Goal: Task Accomplishment & Management: Use online tool/utility

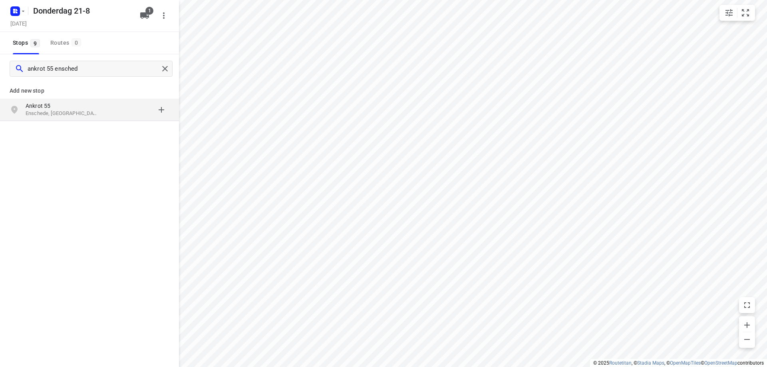
type input "ankrot 55 ensched"
click at [66, 113] on p "Enschede, [GEOGRAPHIC_DATA]" at bounding box center [63, 114] width 74 height 8
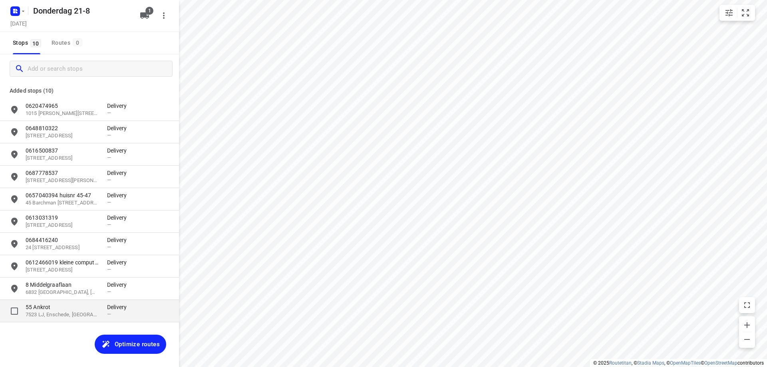
click at [52, 322] on div "55 Ankrot 7523 LJ, Enschede, NL Delivery —" at bounding box center [89, 311] width 179 height 22
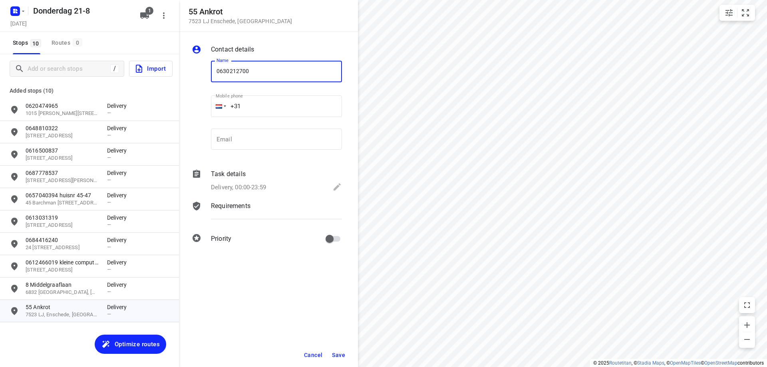
type input "0630212700"
click at [336, 352] on span "Save" at bounding box center [338, 355] width 13 height 6
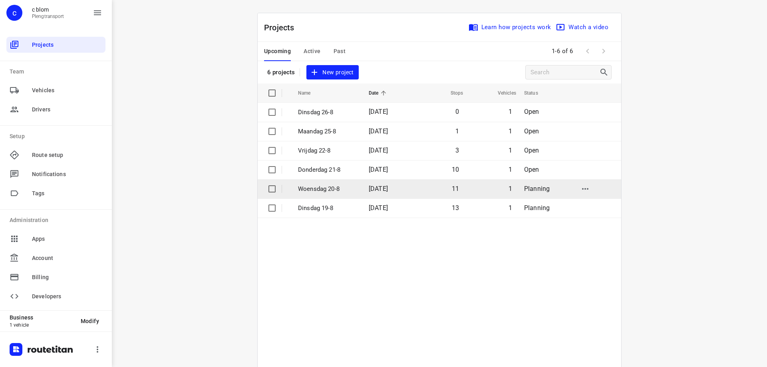
click at [310, 191] on p "Woensdag 20-8" at bounding box center [327, 189] width 59 height 9
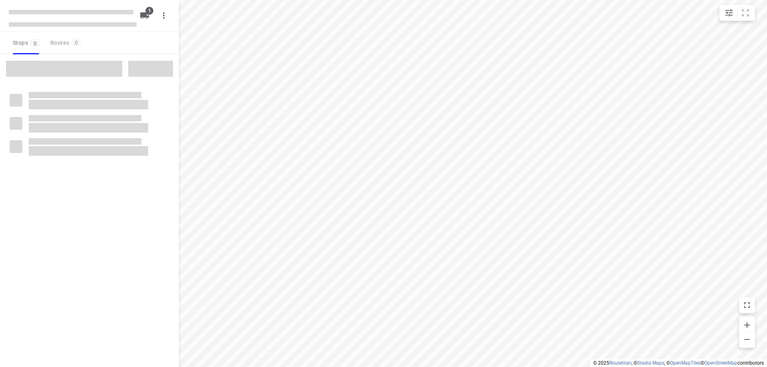
type input "distance"
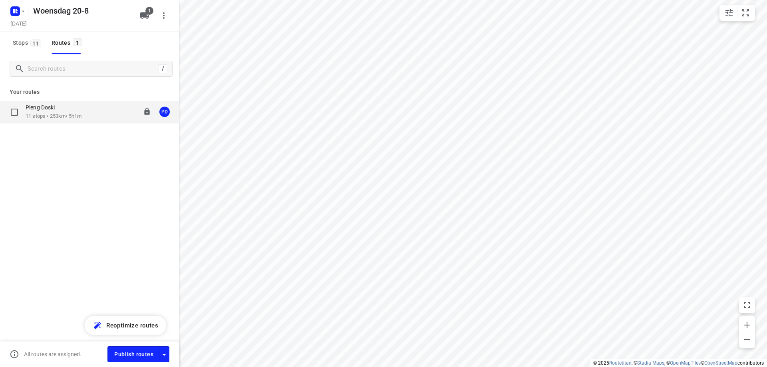
click at [81, 118] on p "11 stops • 253km • 5h1m" at bounding box center [54, 117] width 56 height 8
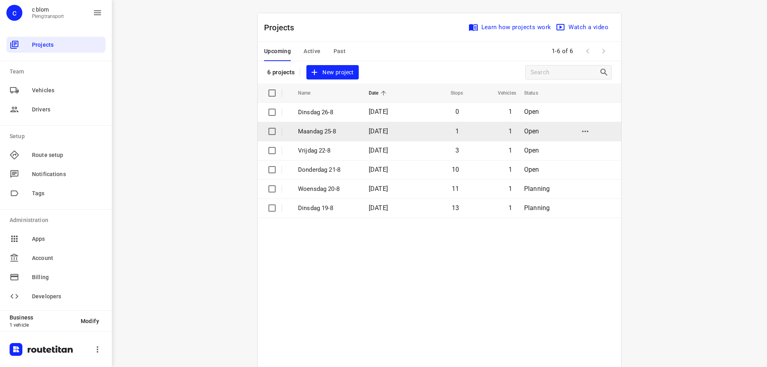
click at [362, 128] on td "[DATE]" at bounding box center [387, 131] width 51 height 19
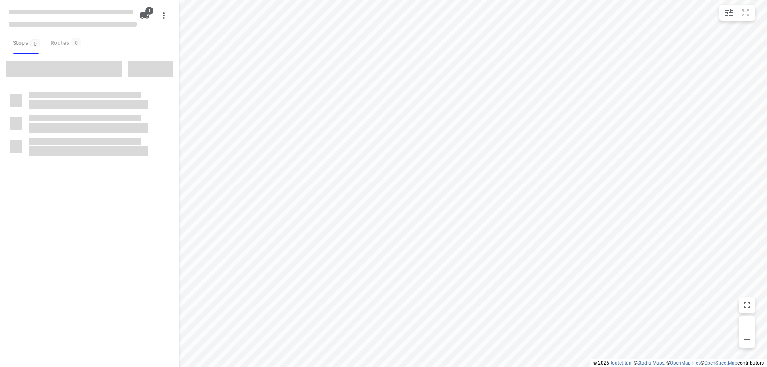
type input "distance"
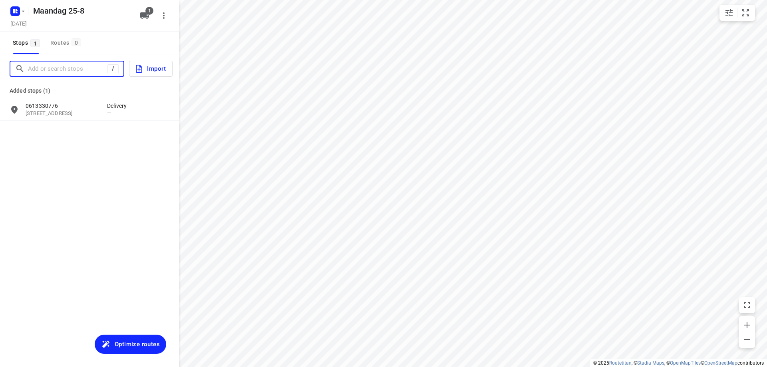
click at [72, 74] on input "Add or search stops" at bounding box center [67, 69] width 79 height 12
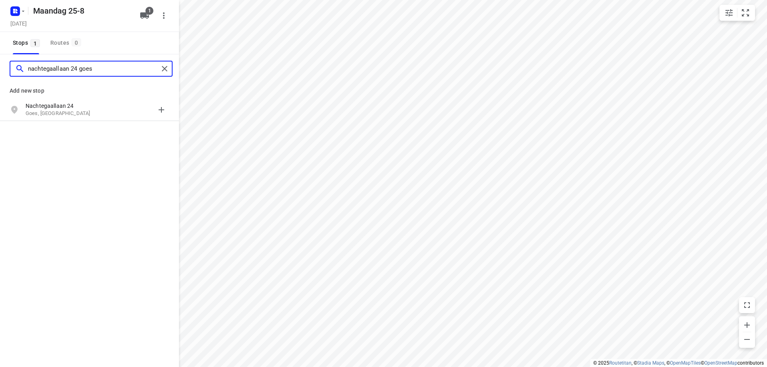
type input "nachtegaallaan 24 goes"
click at [89, 112] on p "Goes, [GEOGRAPHIC_DATA]" at bounding box center [63, 114] width 74 height 8
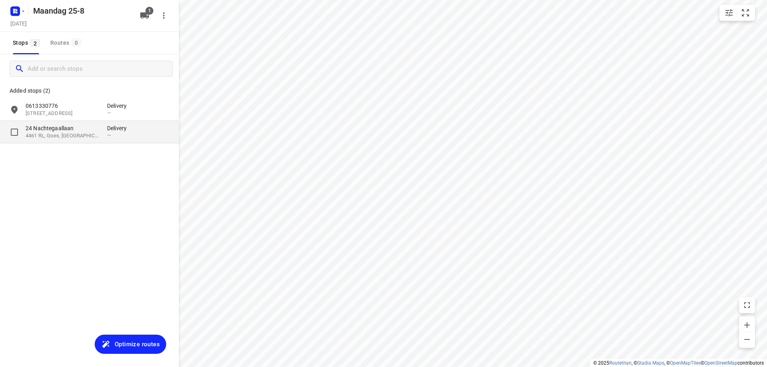
click at [90, 132] on p "24 Nachtegaallaan" at bounding box center [63, 128] width 74 height 8
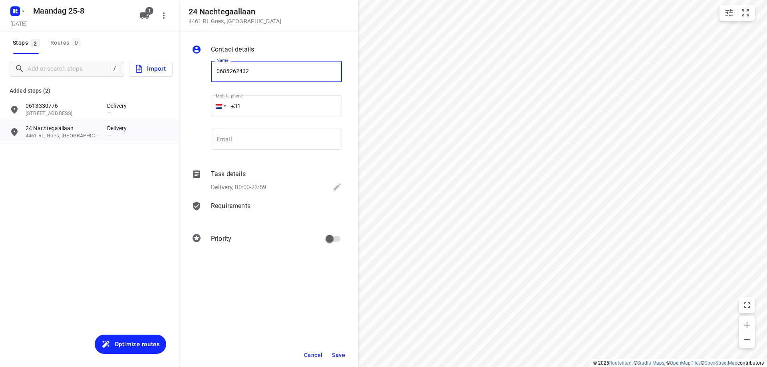
type input "0685262432"
click at [334, 357] on span "Save" at bounding box center [338, 355] width 13 height 6
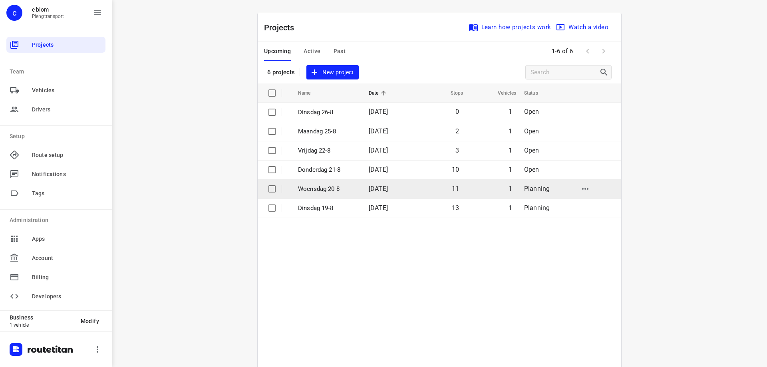
click at [310, 187] on p "Woensdag 20-8" at bounding box center [327, 189] width 59 height 9
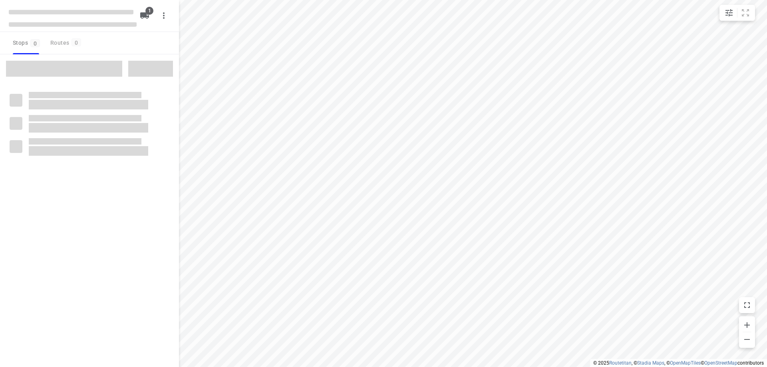
type input "distance"
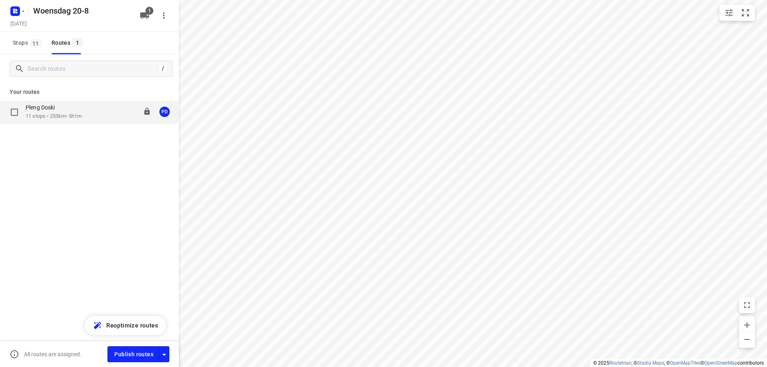
click at [69, 113] on p "11 stops • 253km • 5h1m" at bounding box center [54, 117] width 56 height 8
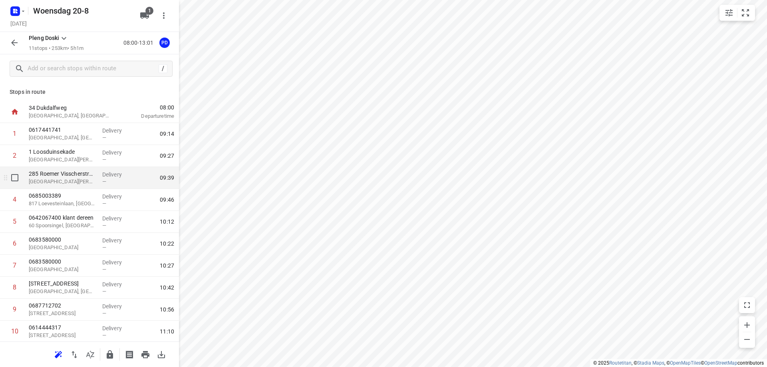
click at [78, 183] on p "[GEOGRAPHIC_DATA][PERSON_NAME], [GEOGRAPHIC_DATA]" at bounding box center [62, 182] width 67 height 8
